Goal: Task Accomplishment & Management: Use online tool/utility

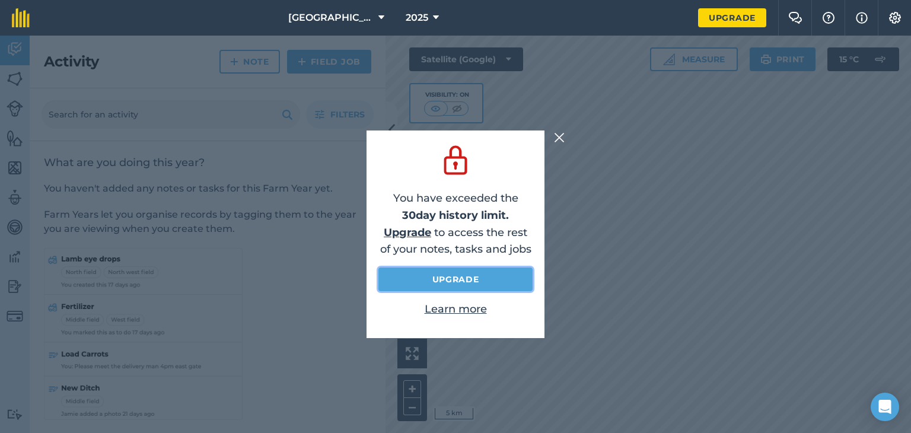
click at [470, 279] on link "Upgrade" at bounding box center [455, 279] width 154 height 24
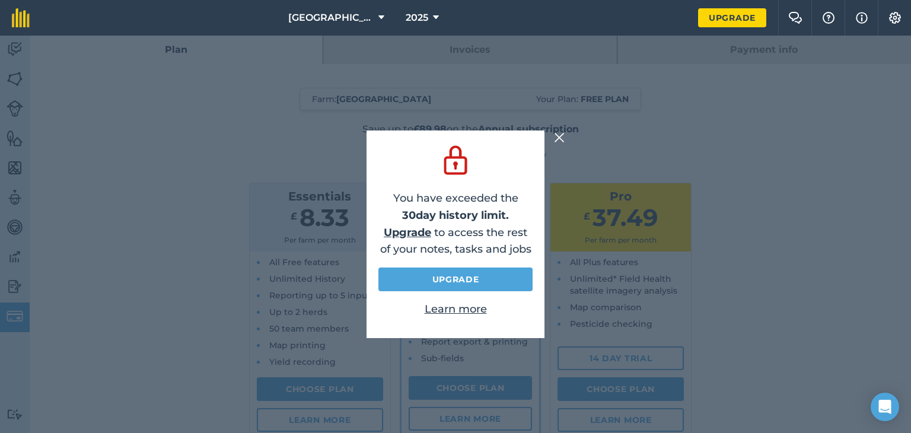
click at [559, 133] on img at bounding box center [559, 137] width 11 height 14
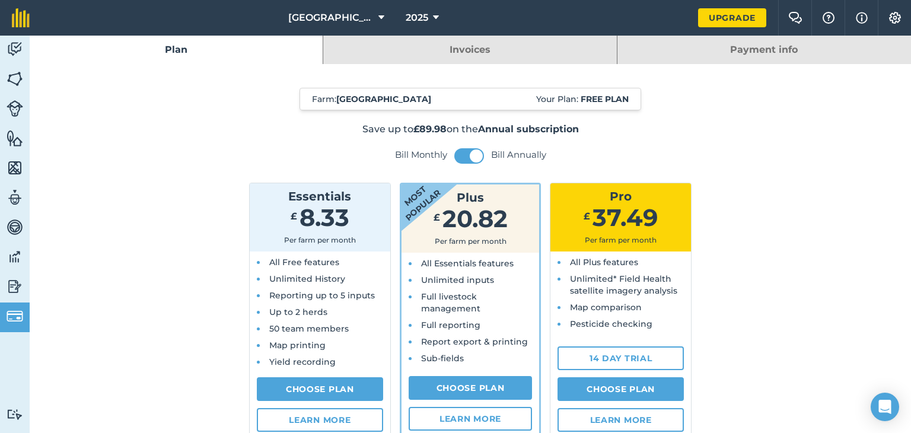
click at [493, 48] on link "Invoices" at bounding box center [469, 50] width 293 height 28
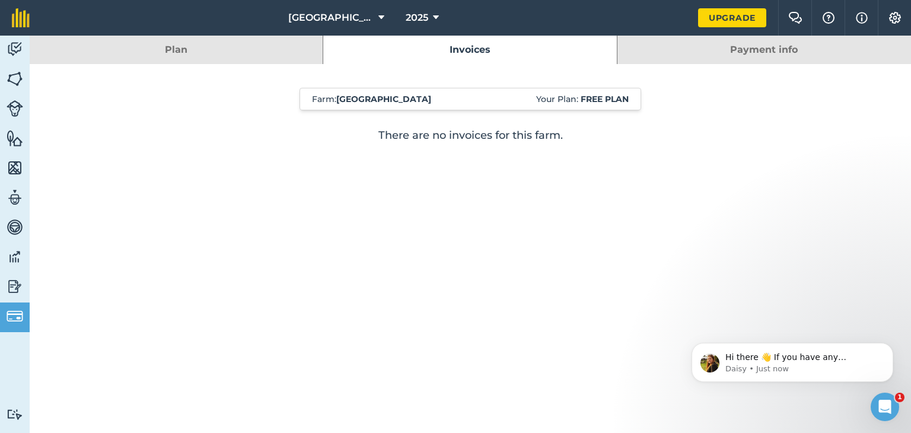
click at [742, 53] on link "Payment info" at bounding box center [763, 50] width 293 height 28
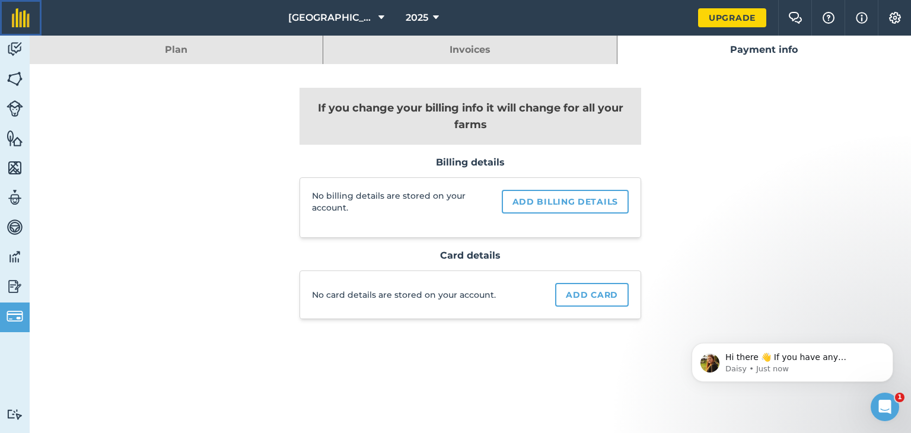
click at [26, 17] on img at bounding box center [21, 17] width 18 height 19
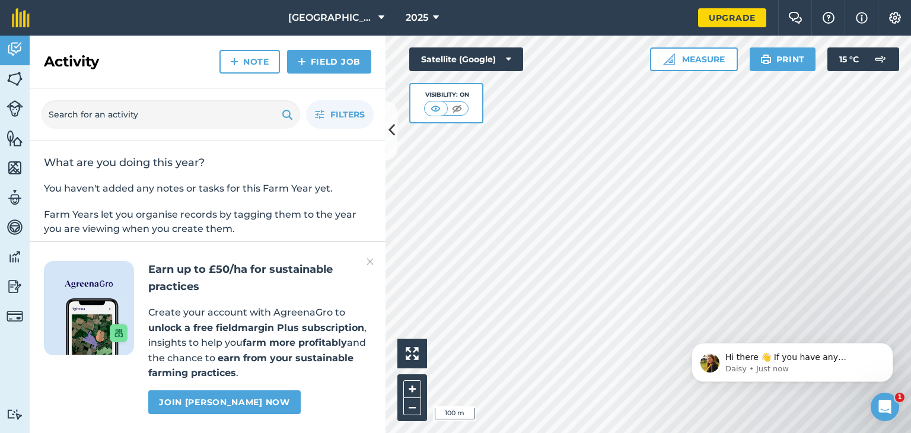
click at [557, 432] on html "[GEOGRAPHIC_DATA] 2025 Upgrade Farm Chat Help Info Settings Map printing is not…" at bounding box center [455, 216] width 911 height 433
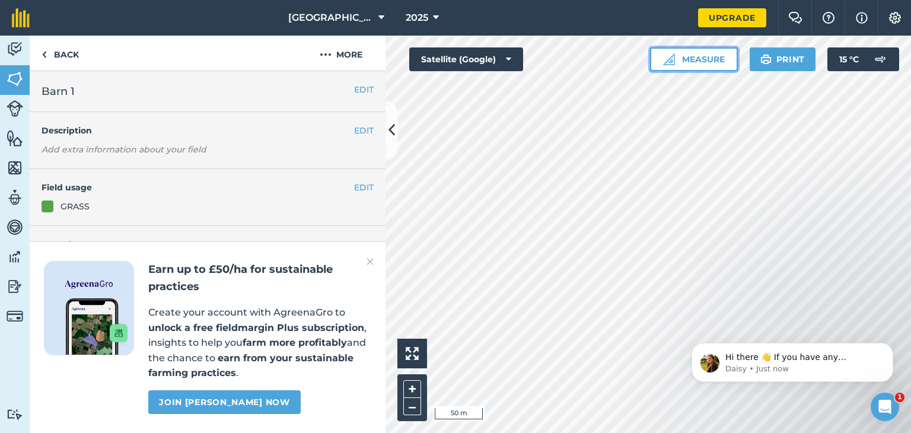
click at [720, 65] on button "Measure" at bounding box center [694, 59] width 88 height 24
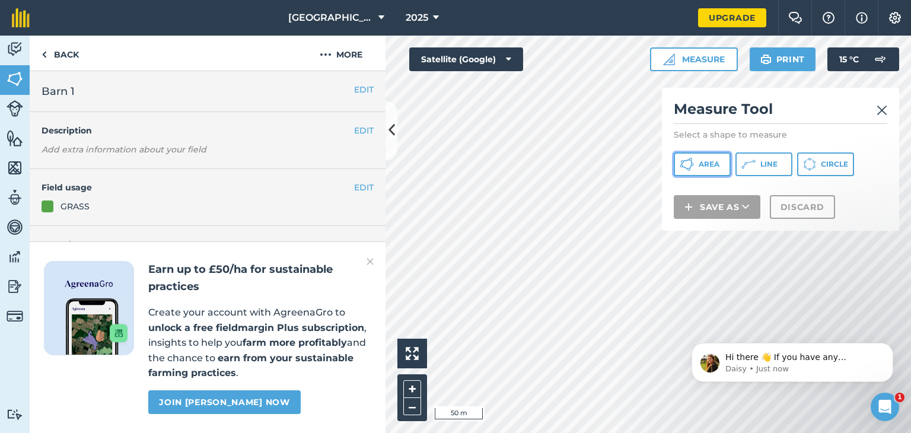
click at [707, 162] on span "Area" at bounding box center [708, 163] width 21 height 9
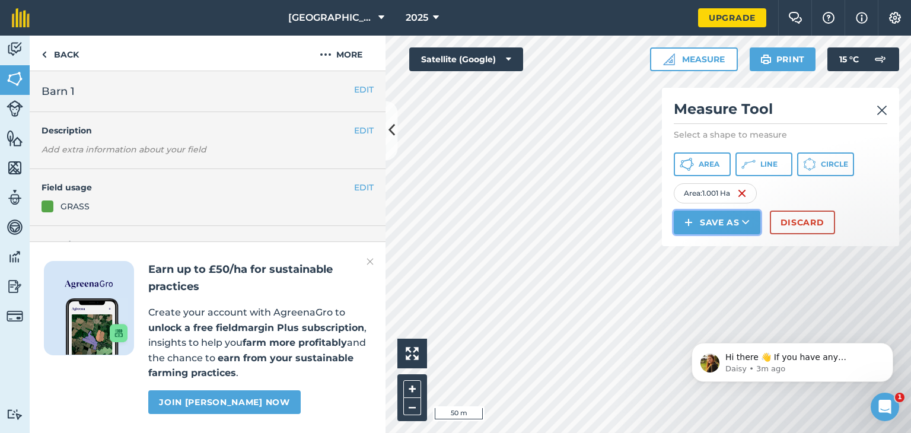
click at [711, 219] on button "Save as" at bounding box center [716, 222] width 87 height 24
click at [720, 247] on link "Field" at bounding box center [716, 249] width 83 height 26
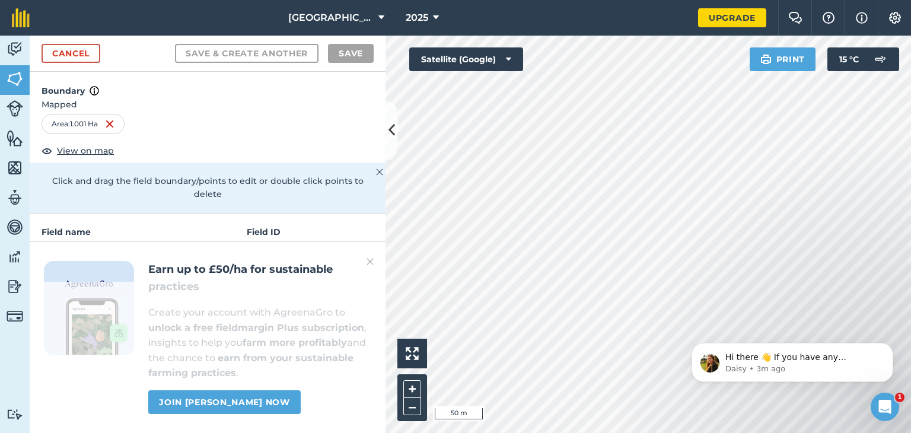
click at [369, 261] on img at bounding box center [369, 261] width 7 height 14
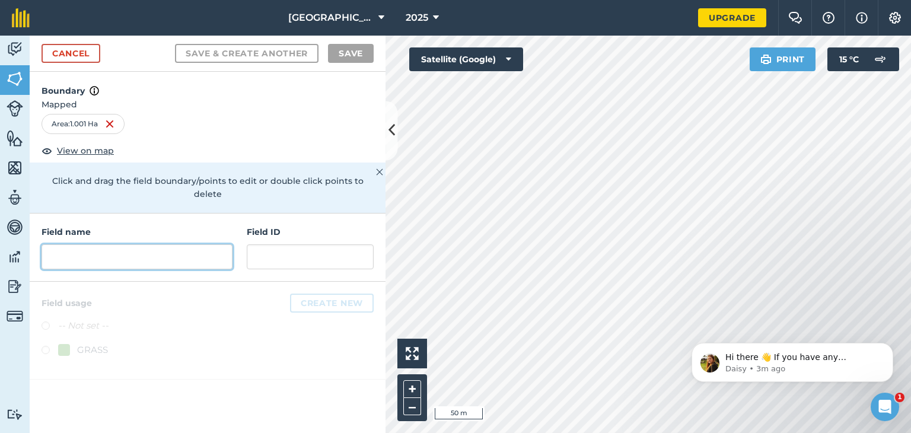
click at [100, 244] on input "text" at bounding box center [136, 256] width 191 height 25
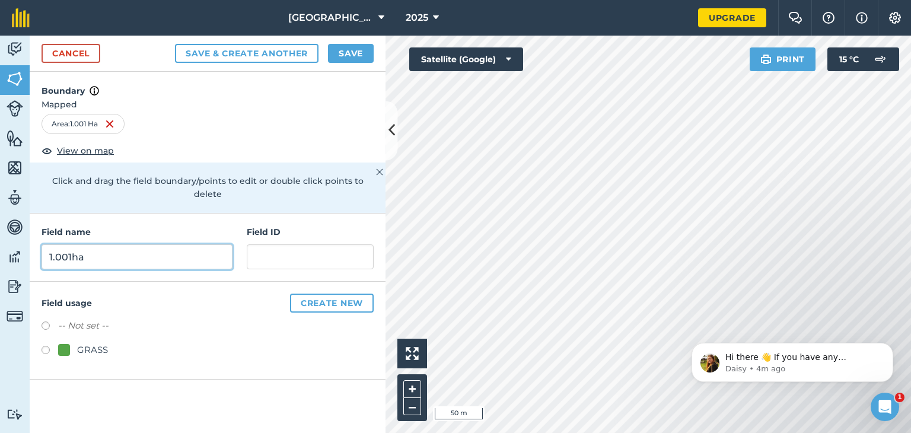
type input "1.001ha"
click at [45, 346] on label at bounding box center [49, 352] width 17 height 12
radio input "true"
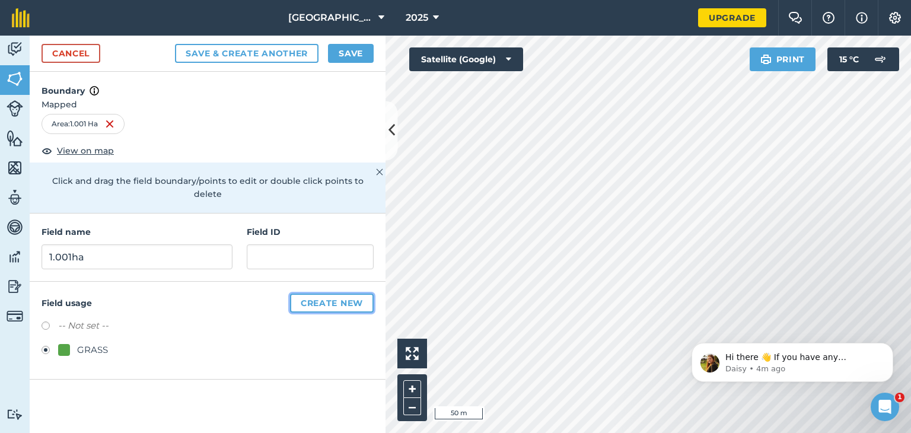
click at [315, 293] on button "Create new" at bounding box center [332, 302] width 84 height 19
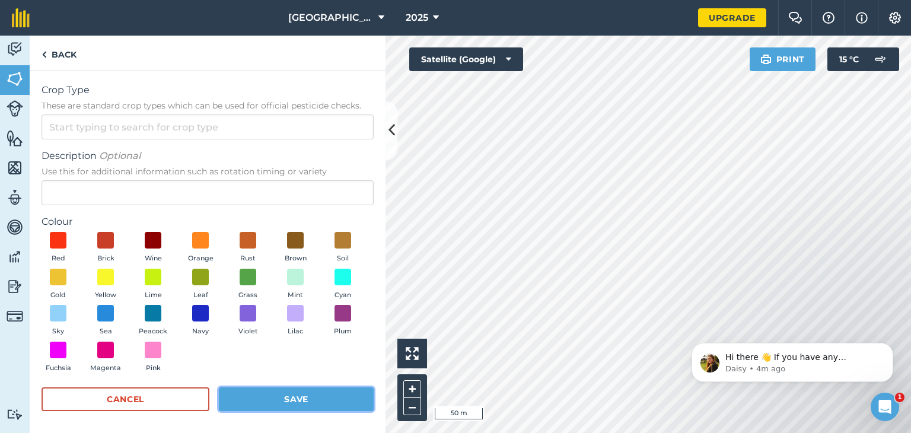
click at [294, 399] on button "Save" at bounding box center [296, 399] width 155 height 24
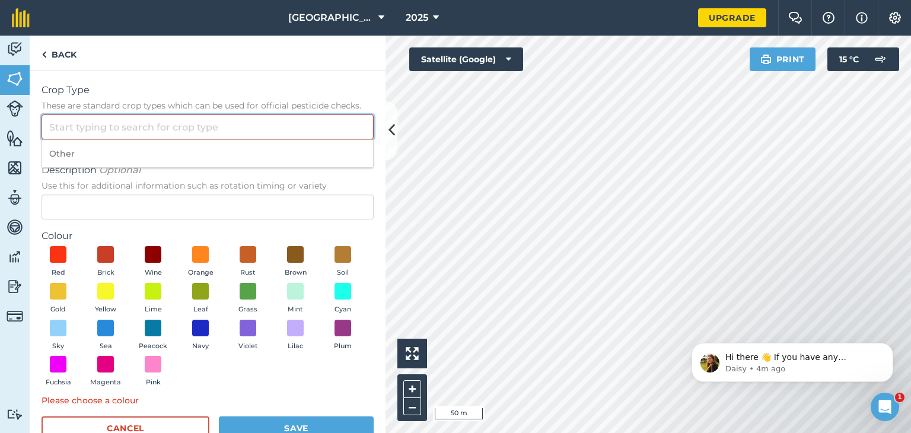
click at [166, 126] on input "Crop Type These are standard crop types which can be used for official pesticid…" at bounding box center [207, 126] width 332 height 25
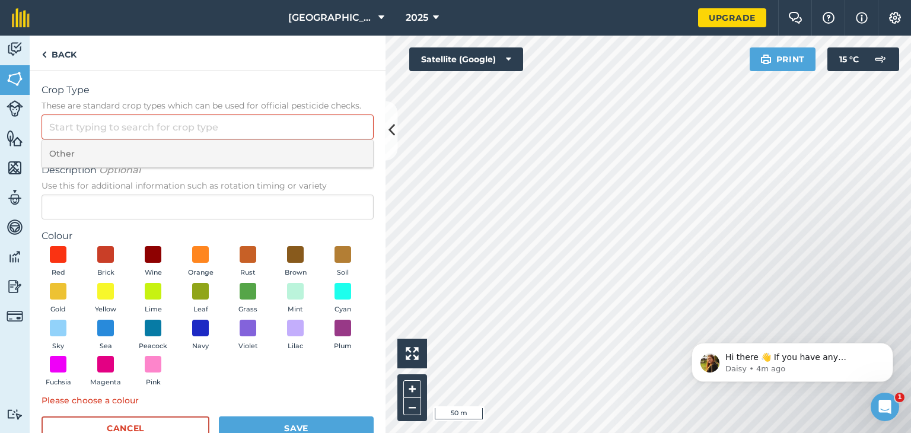
click at [99, 148] on li "Other" at bounding box center [207, 154] width 331 height 28
type input "Other"
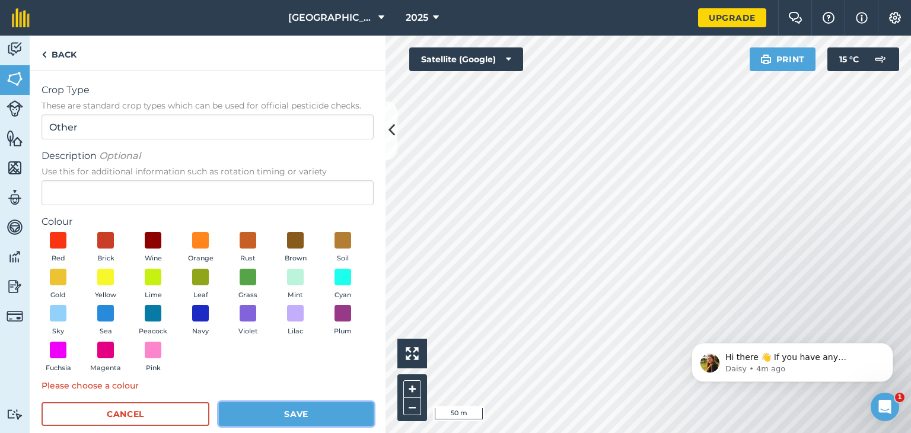
click at [286, 414] on button "Save" at bounding box center [296, 414] width 155 height 24
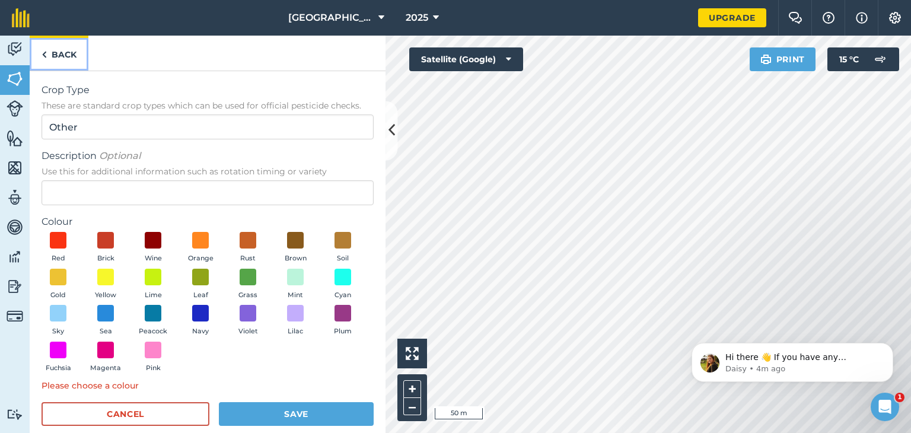
click at [42, 50] on img at bounding box center [43, 54] width 5 height 14
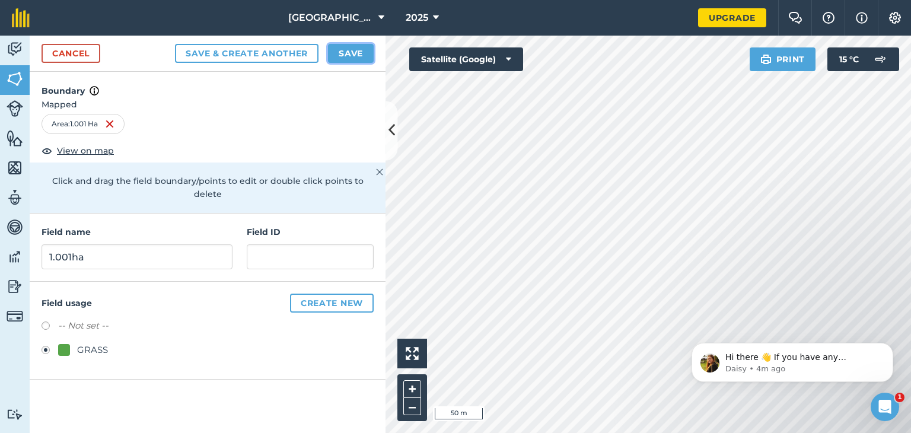
click at [359, 50] on button "Save" at bounding box center [351, 53] width 46 height 19
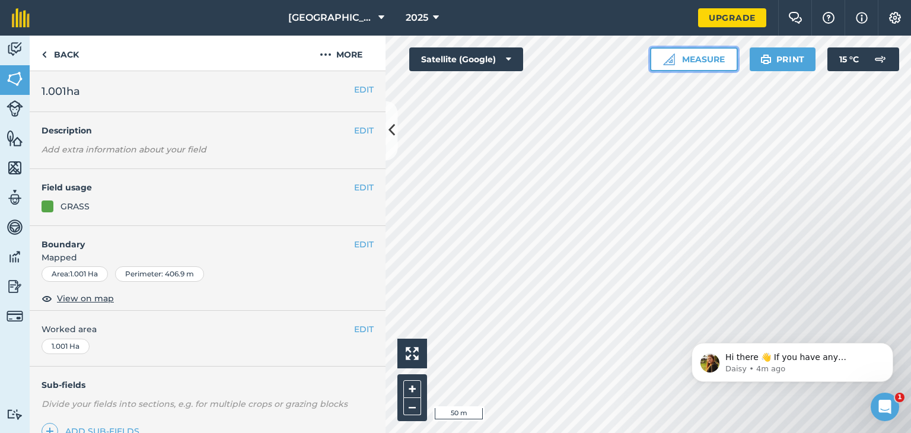
click at [713, 60] on button "Measure" at bounding box center [694, 59] width 88 height 24
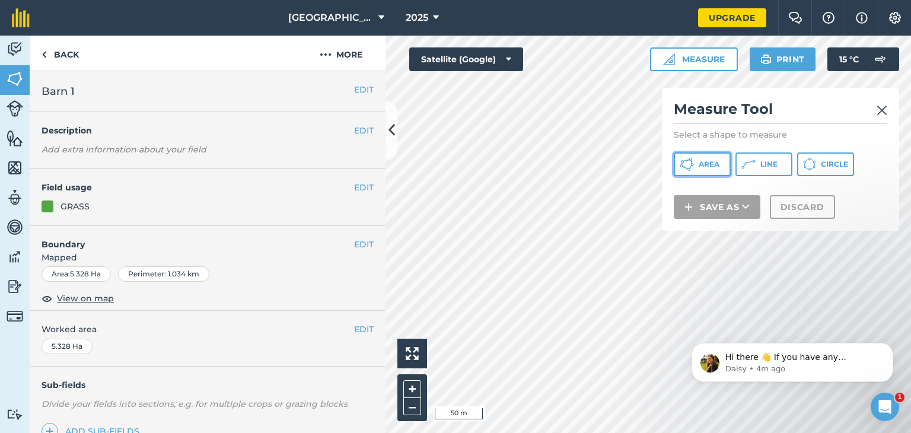
click at [709, 158] on button "Area" at bounding box center [701, 164] width 57 height 24
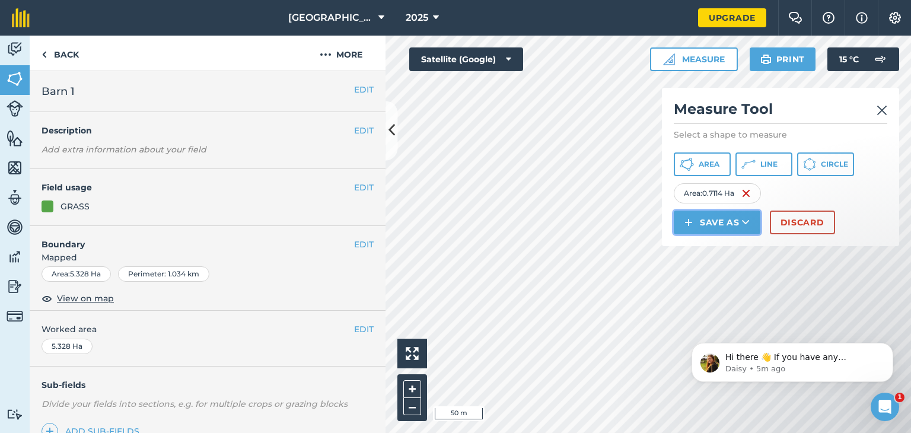
click at [726, 221] on button "Save as" at bounding box center [716, 222] width 87 height 24
click at [726, 274] on link "Feature" at bounding box center [716, 276] width 83 height 26
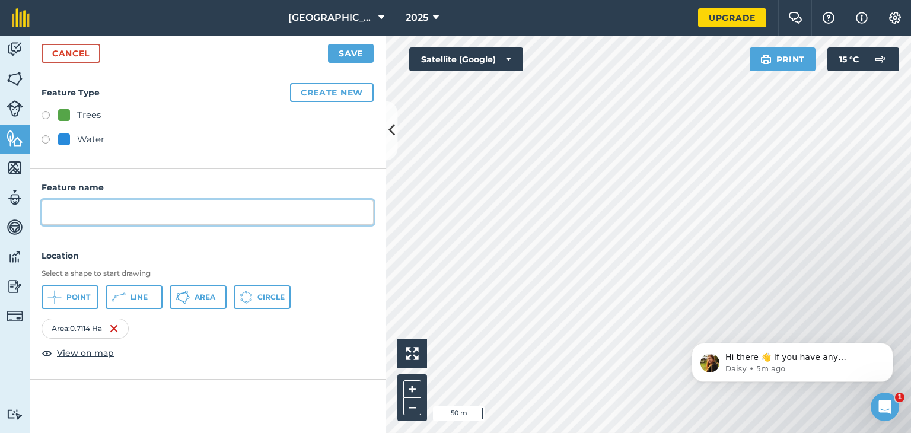
drag, startPoint x: 90, startPoint y: 209, endPoint x: 125, endPoint y: 198, distance: 37.3
click at [90, 209] on input "text" at bounding box center [207, 212] width 332 height 25
type input "0.7114"
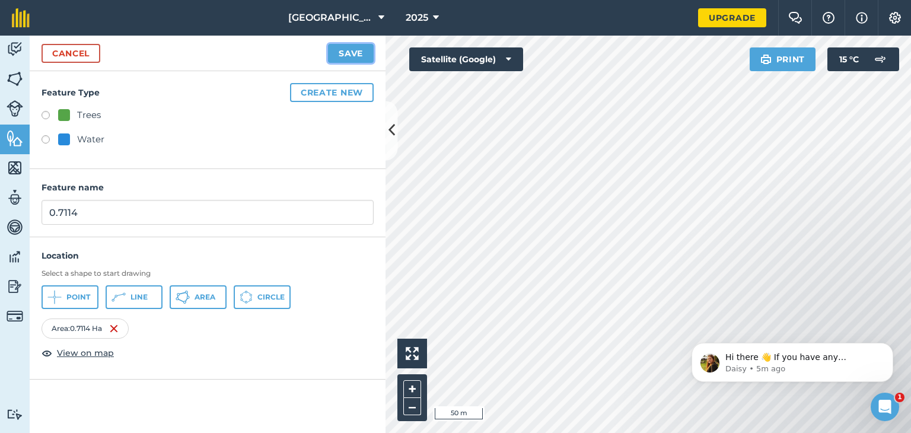
click at [365, 50] on button "Save" at bounding box center [351, 53] width 46 height 19
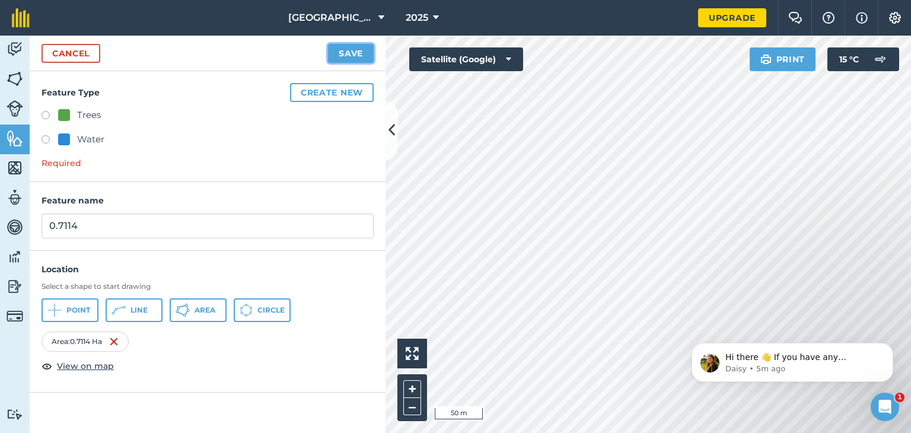
click at [358, 50] on button "Save" at bounding box center [351, 53] width 46 height 19
click at [44, 111] on label at bounding box center [49, 117] width 17 height 12
radio input "true"
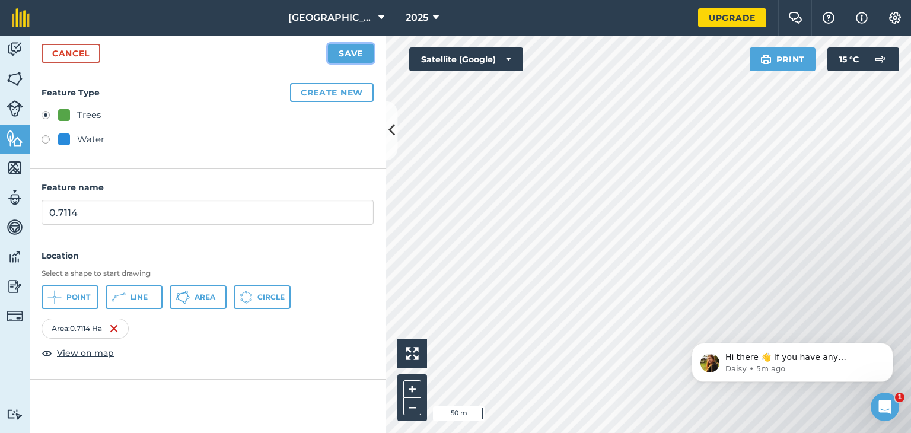
click at [343, 55] on button "Save" at bounding box center [351, 53] width 46 height 19
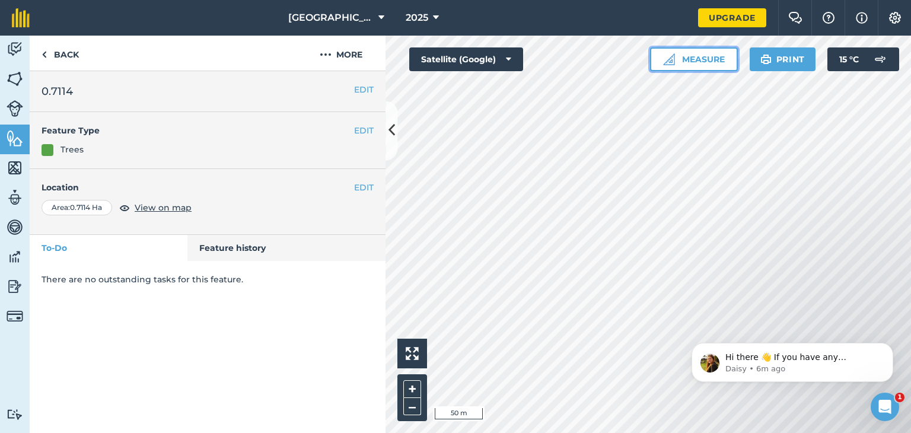
click at [701, 60] on button "Measure" at bounding box center [694, 59] width 88 height 24
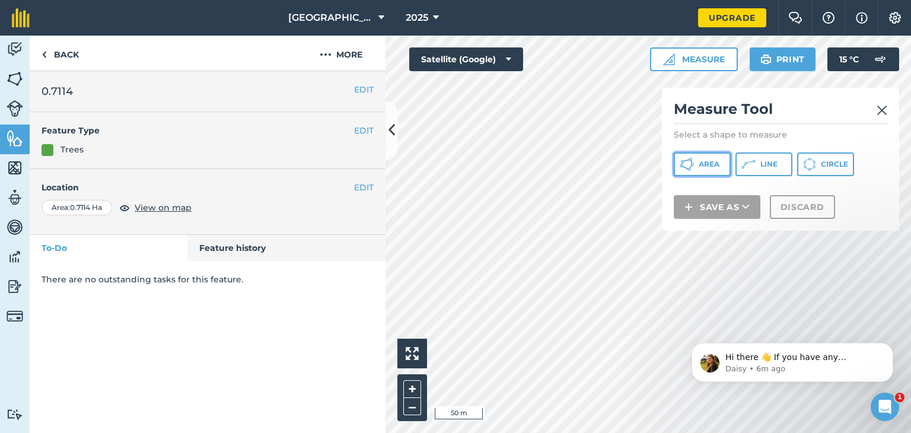
click at [698, 159] on span "Area" at bounding box center [708, 163] width 21 height 9
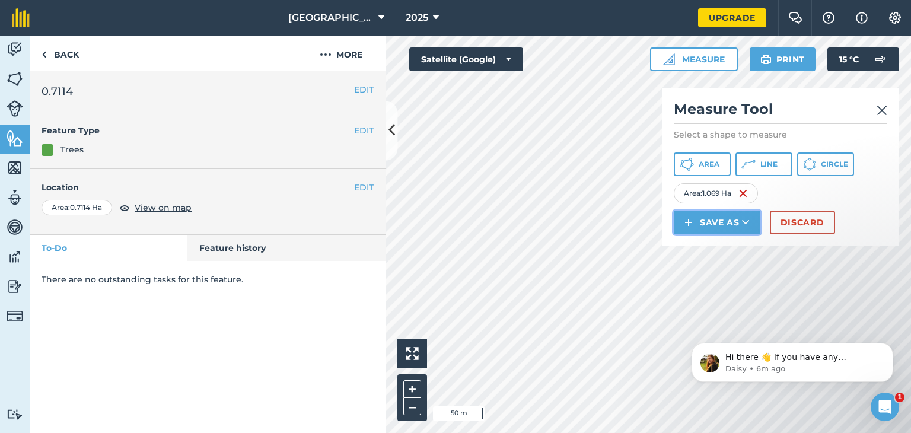
click at [697, 218] on button "Save as" at bounding box center [716, 222] width 87 height 24
click at [716, 247] on link "Field" at bounding box center [716, 249] width 83 height 26
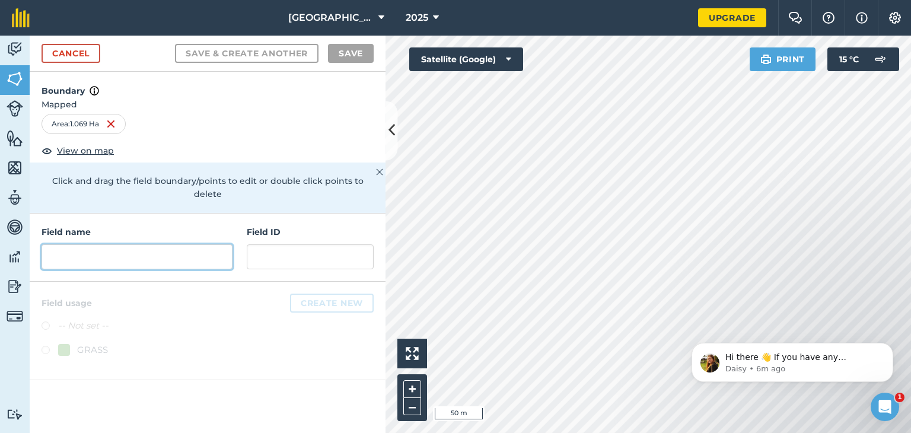
click at [106, 244] on input "text" at bounding box center [136, 256] width 191 height 25
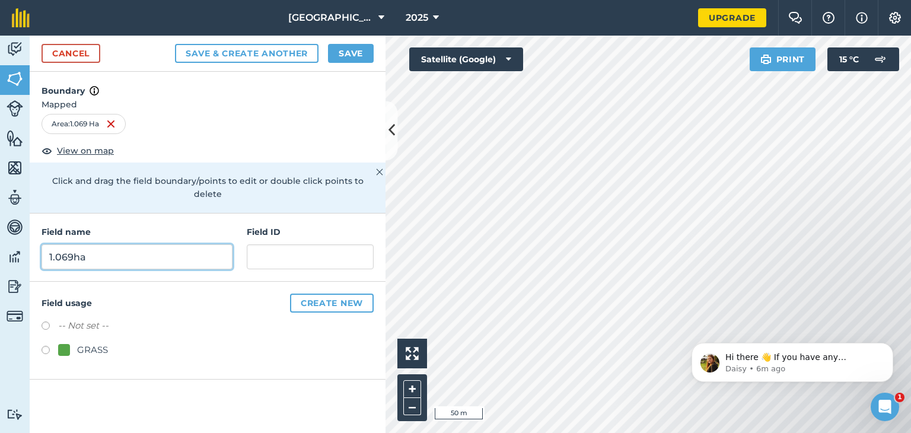
type input "1.069ha"
click at [44, 346] on label at bounding box center [49, 352] width 17 height 12
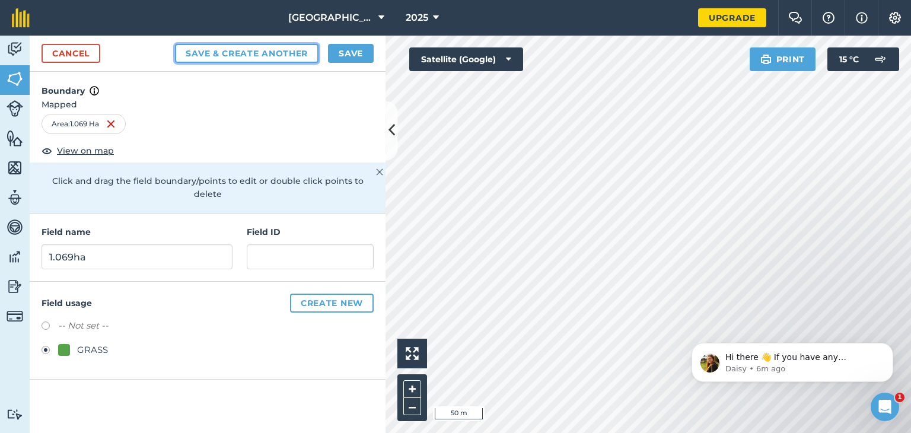
click at [269, 49] on button "Save & Create Another" at bounding box center [246, 53] width 143 height 19
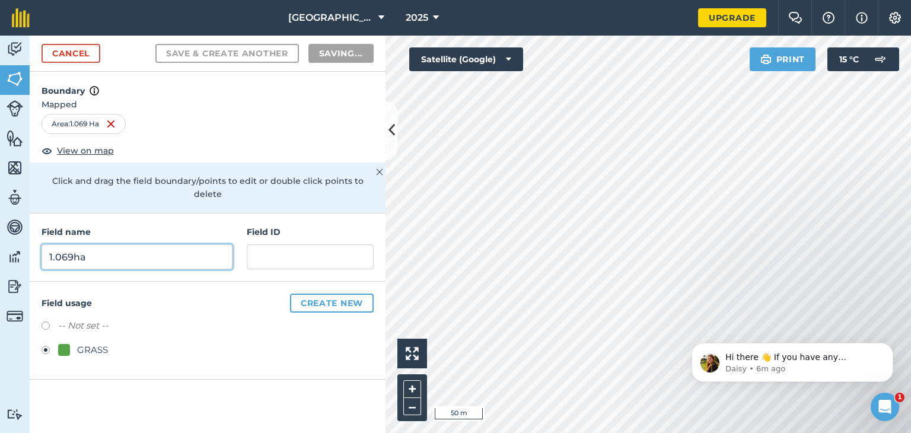
radio input "false"
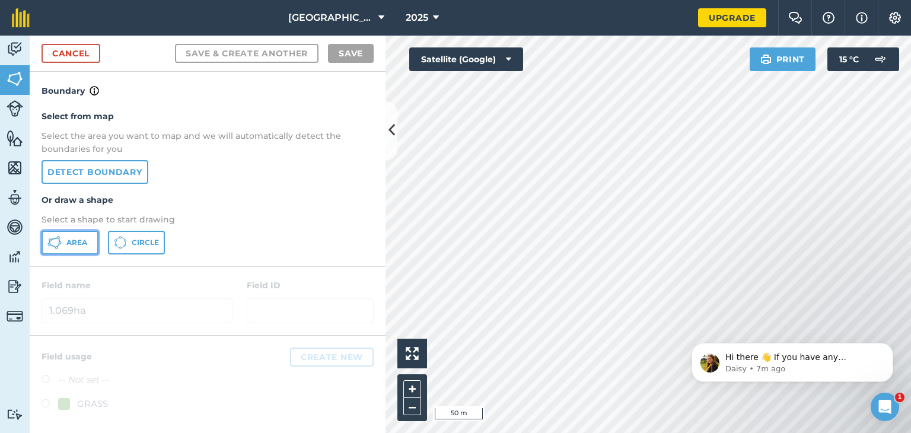
click at [60, 243] on icon at bounding box center [54, 242] width 14 height 14
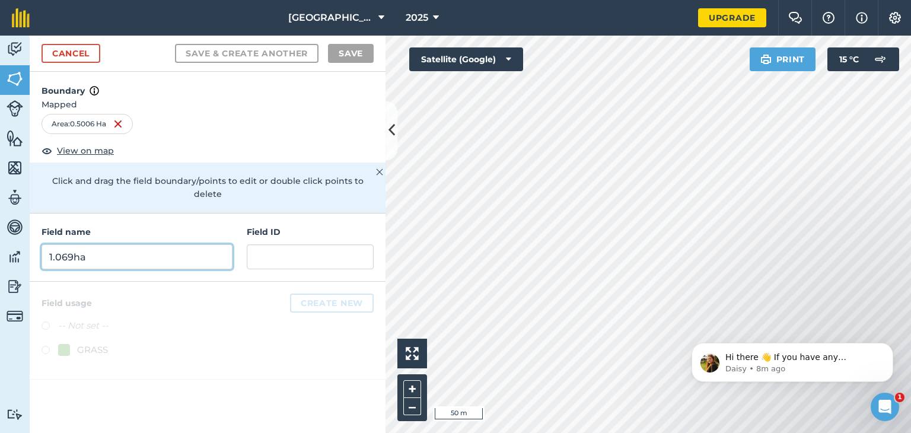
click at [137, 244] on input "1.069ha" at bounding box center [136, 256] width 191 height 25
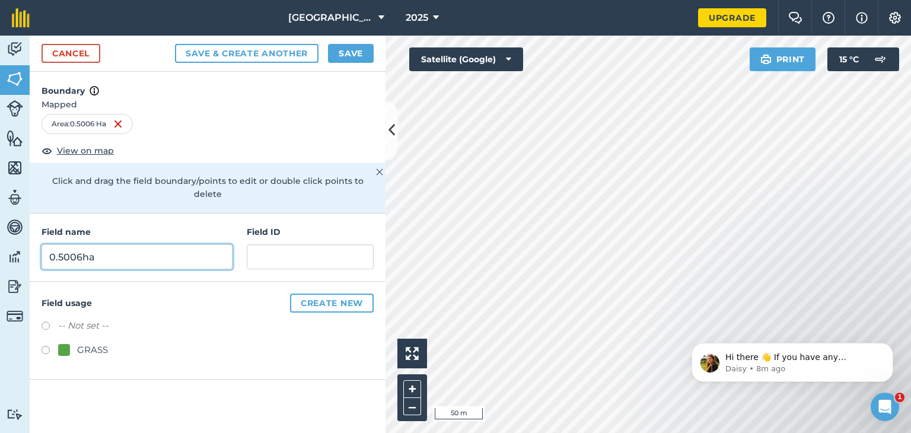
type input "0.5006ha"
click at [46, 346] on label at bounding box center [49, 352] width 17 height 12
radio input "true"
click at [351, 55] on button "Save" at bounding box center [351, 53] width 46 height 19
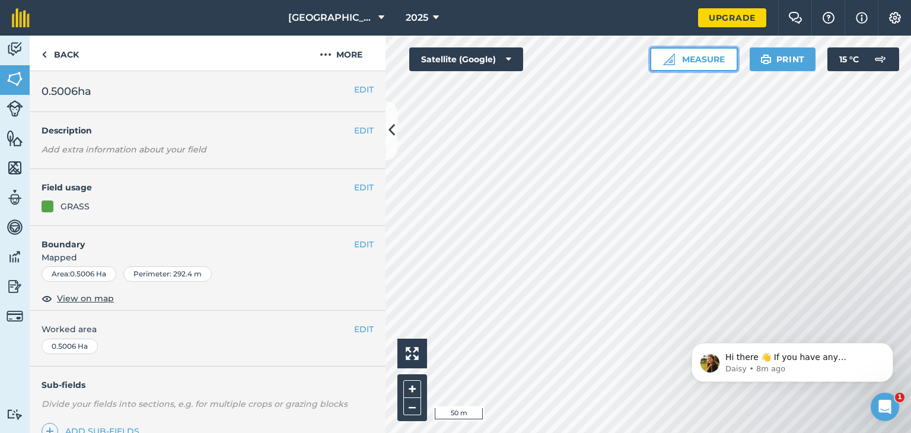
click at [707, 57] on button "Measure" at bounding box center [694, 59] width 88 height 24
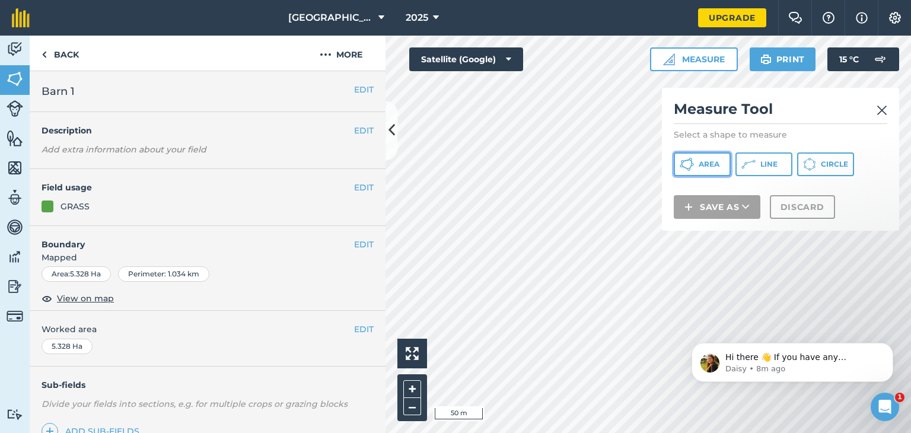
click at [711, 165] on span "Area" at bounding box center [708, 163] width 21 height 9
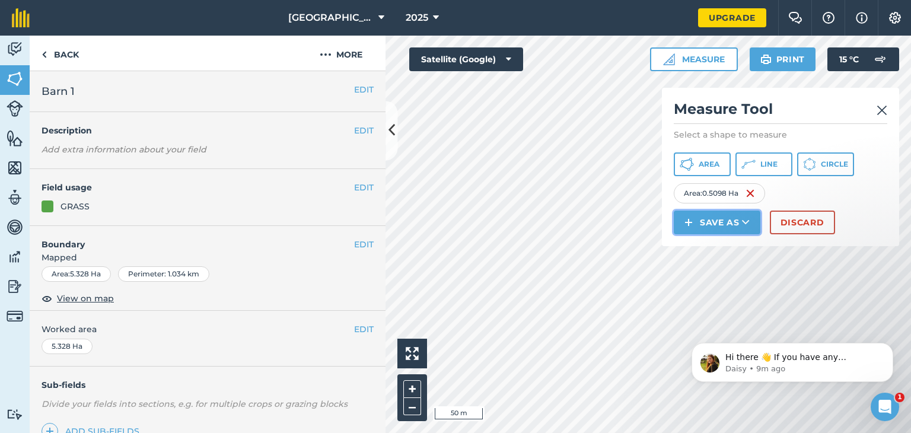
click at [708, 221] on button "Save as" at bounding box center [716, 222] width 87 height 24
click at [720, 247] on link "Field" at bounding box center [716, 249] width 83 height 26
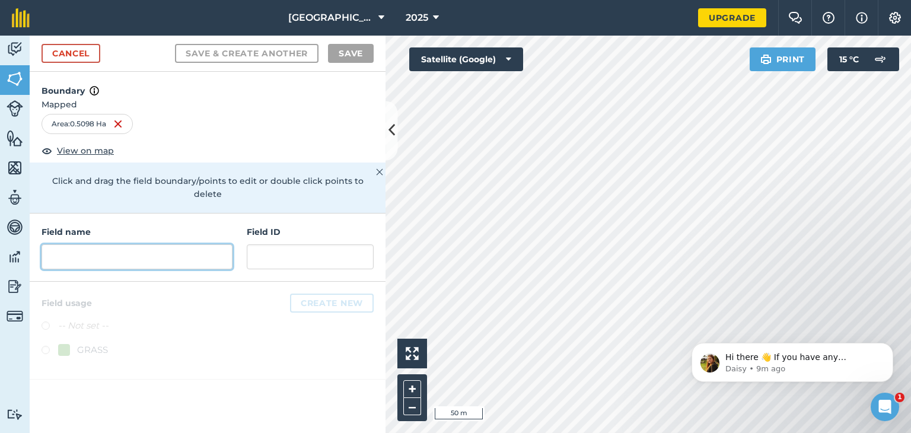
click at [121, 244] on input "text" at bounding box center [136, 256] width 191 height 25
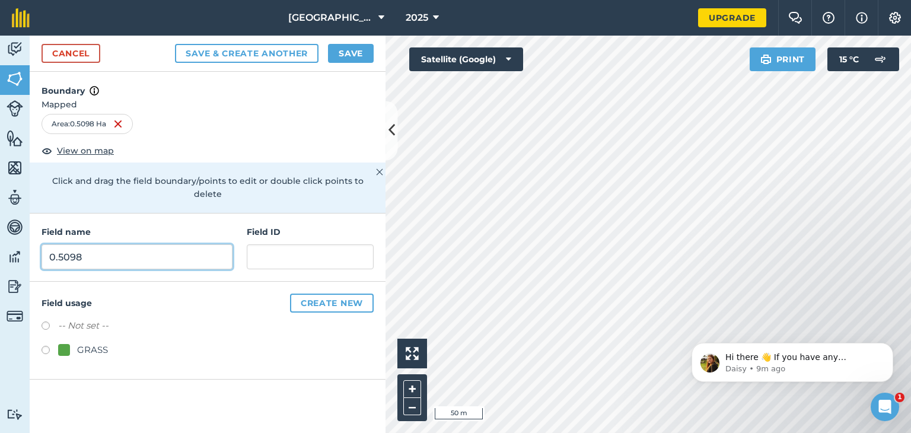
type input "0.5098"
click at [48, 346] on label at bounding box center [49, 352] width 17 height 12
radio input "true"
click at [355, 48] on button "Save" at bounding box center [351, 53] width 46 height 19
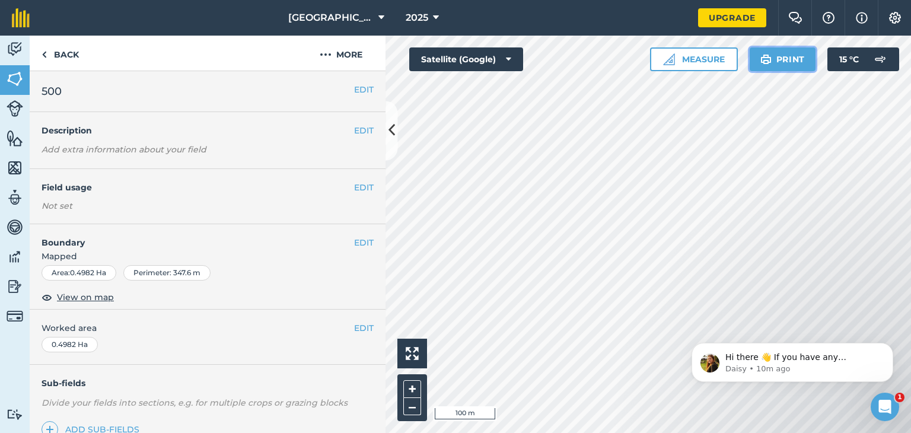
click at [793, 57] on button "Print" at bounding box center [782, 59] width 66 height 24
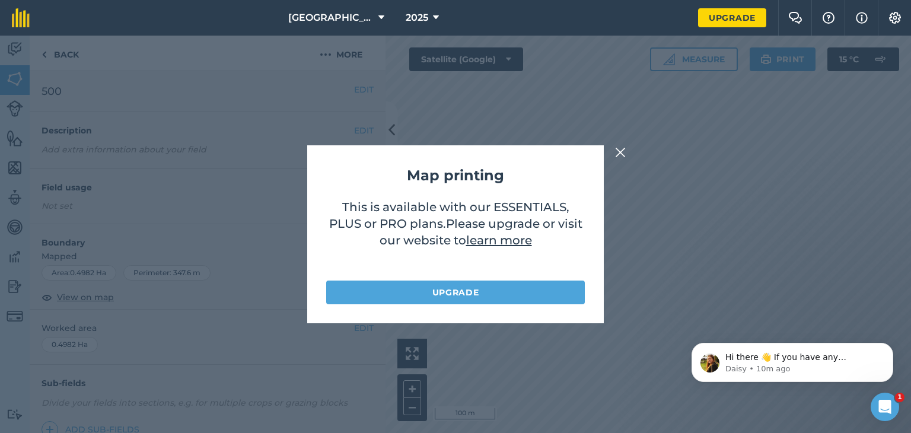
click at [622, 150] on img at bounding box center [620, 152] width 11 height 14
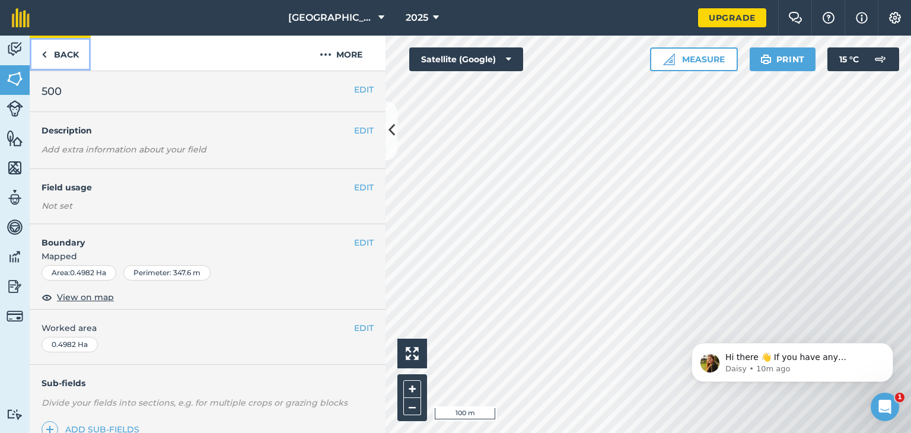
click at [49, 50] on link "Back" at bounding box center [60, 53] width 61 height 35
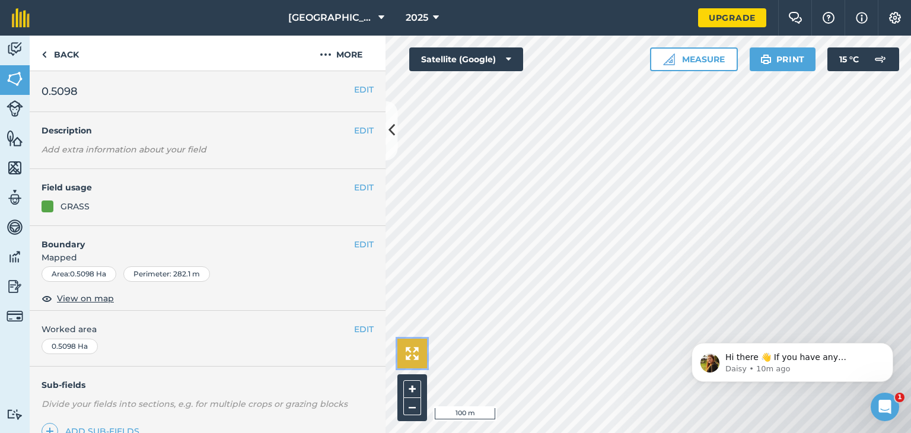
click at [406, 351] on img at bounding box center [412, 353] width 13 height 13
click at [688, 55] on button "Measure" at bounding box center [694, 59] width 88 height 24
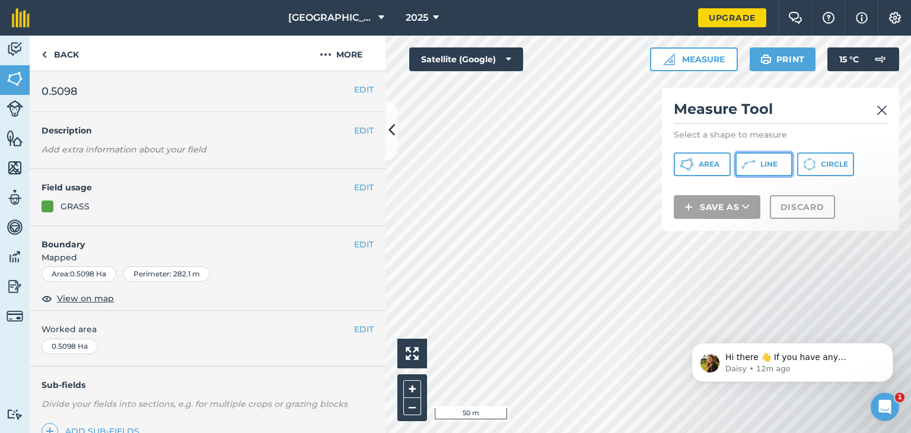
click at [759, 162] on button "Line" at bounding box center [763, 164] width 57 height 24
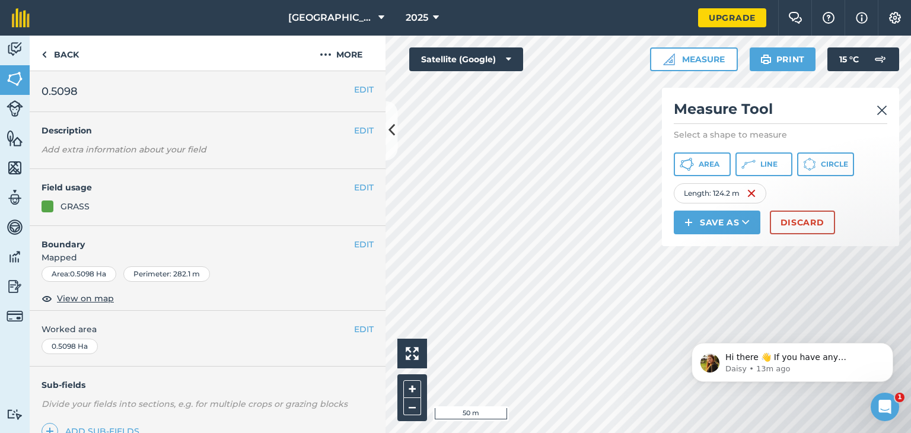
click at [706, 235] on div "Measure Tool Select a shape to measure Area Line Circle Length : 124.2 m Save a…" at bounding box center [780, 167] width 237 height 158
click at [779, 218] on button "Discard" at bounding box center [802, 222] width 65 height 24
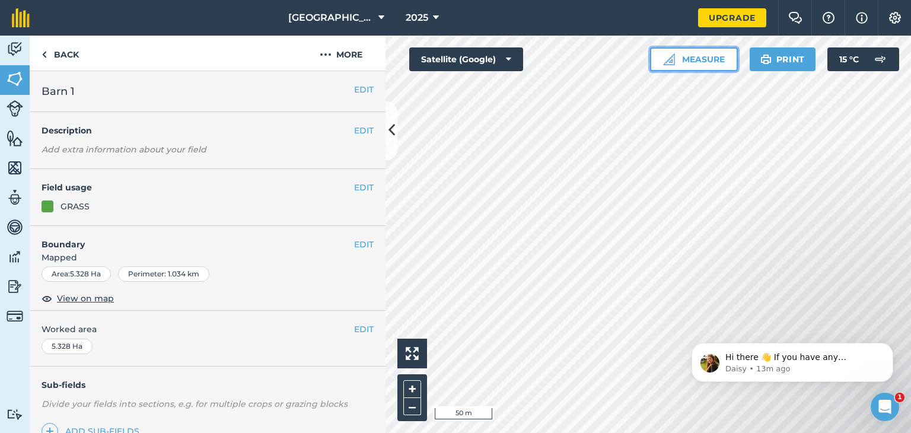
click at [702, 62] on button "Measure" at bounding box center [694, 59] width 88 height 24
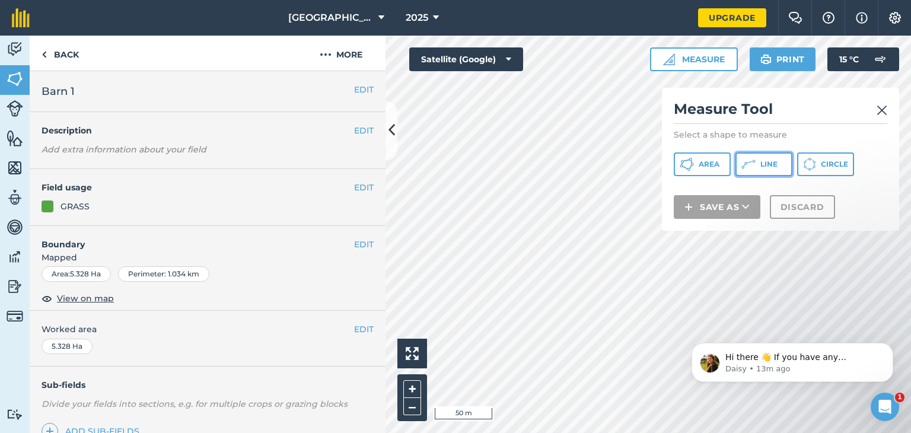
click at [754, 162] on icon at bounding box center [748, 164] width 14 height 14
click at [714, 161] on span "Area" at bounding box center [708, 163] width 21 height 9
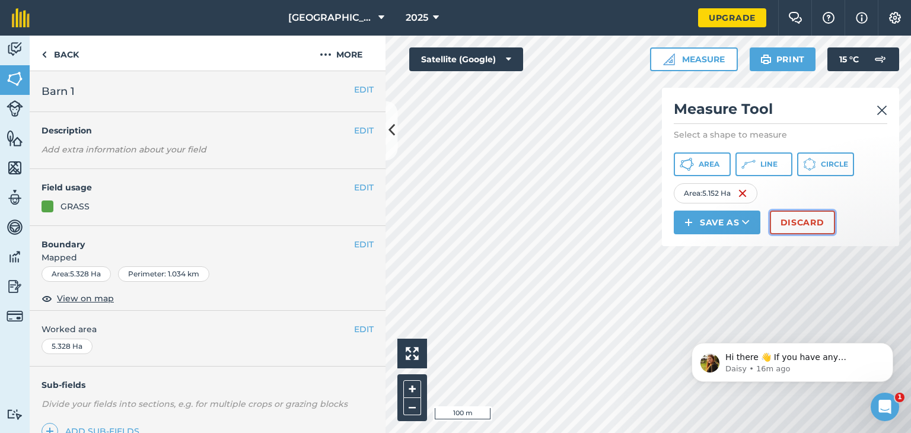
click at [815, 221] on button "Discard" at bounding box center [802, 222] width 65 height 24
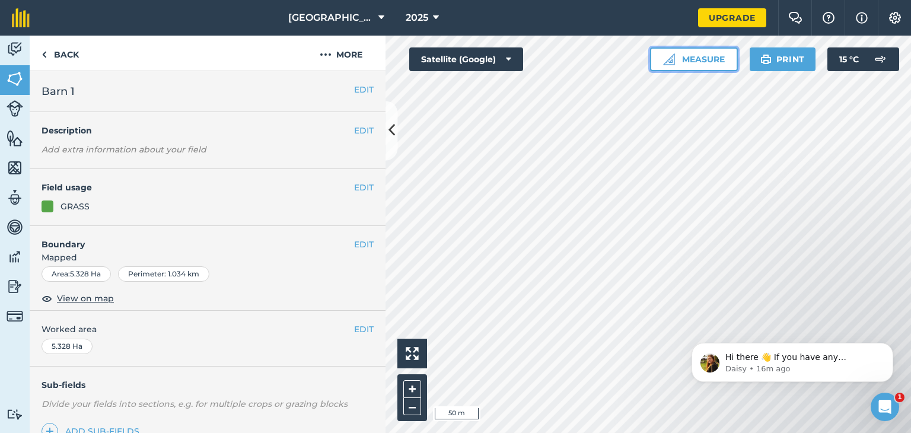
click at [697, 59] on button "Measure" at bounding box center [694, 59] width 88 height 24
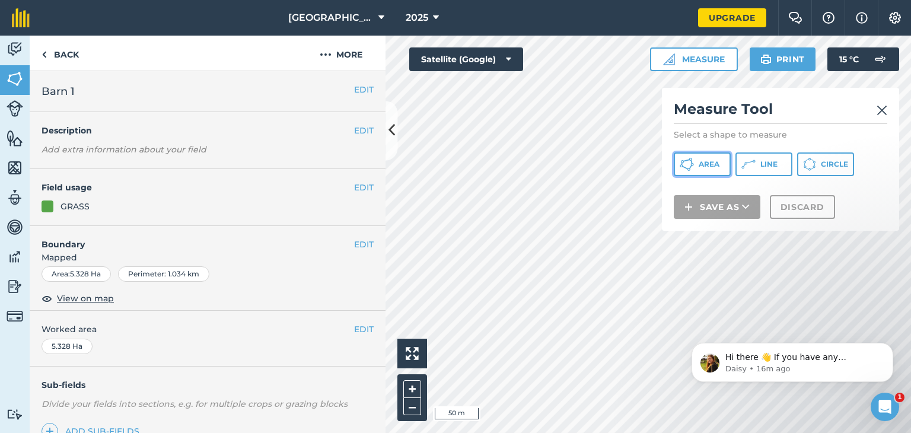
click at [710, 159] on span "Area" at bounding box center [708, 163] width 21 height 9
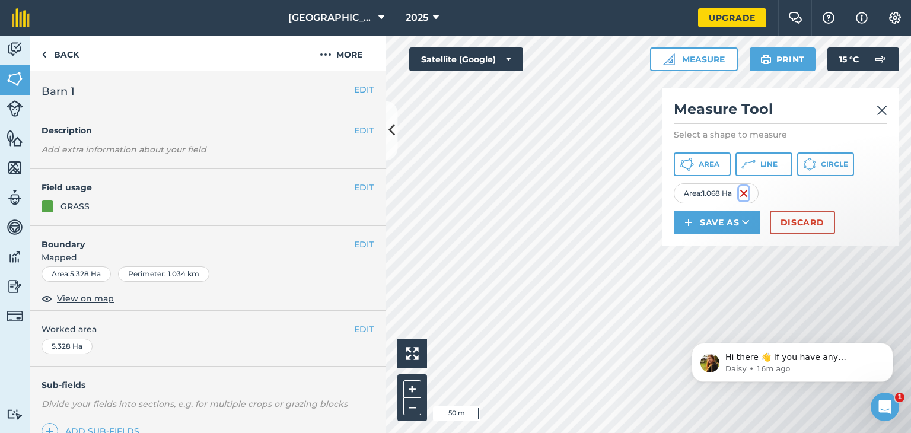
click at [742, 189] on img at bounding box center [743, 193] width 9 height 14
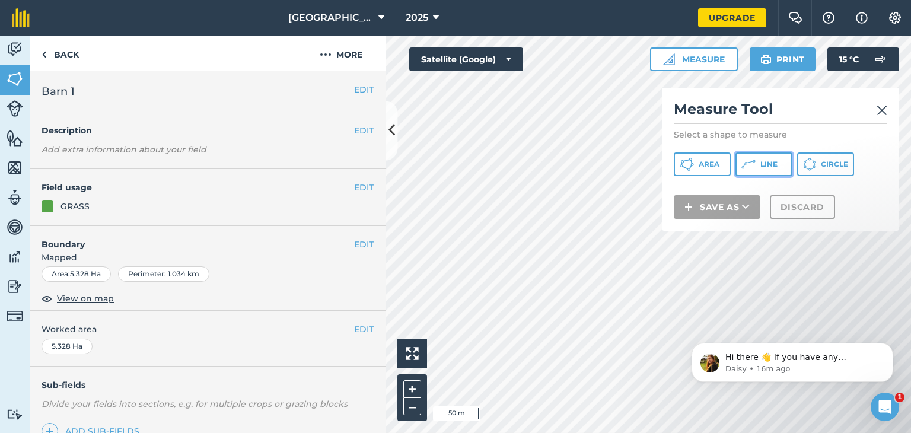
click at [758, 161] on button "Line" at bounding box center [763, 164] width 57 height 24
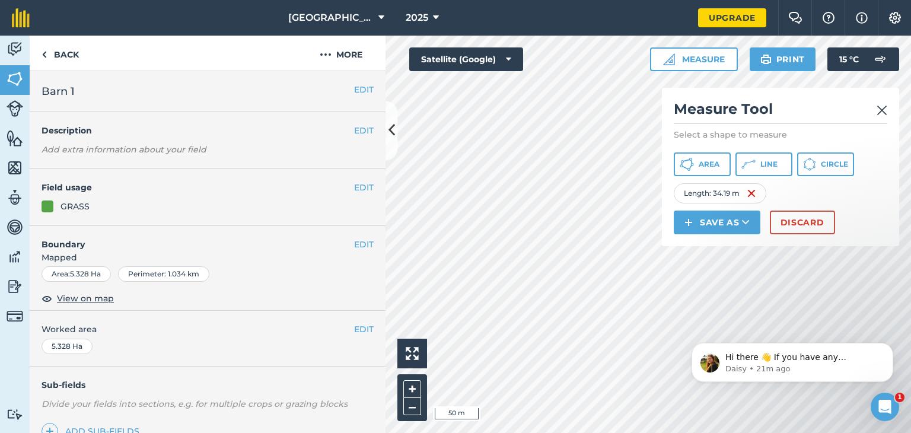
click at [882, 108] on img at bounding box center [881, 110] width 11 height 14
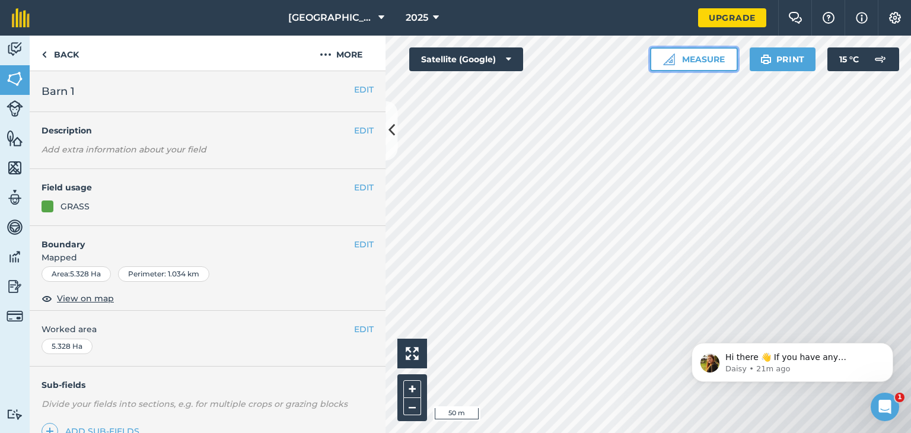
click at [695, 53] on button "Measure" at bounding box center [694, 59] width 88 height 24
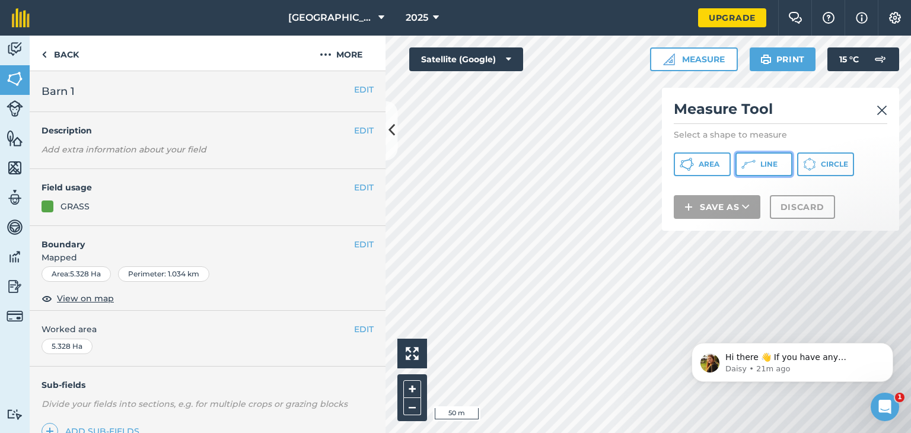
click at [769, 167] on span "Line" at bounding box center [768, 163] width 17 height 9
click at [880, 108] on img at bounding box center [881, 110] width 11 height 14
